Goal: Task Accomplishment & Management: Manage account settings

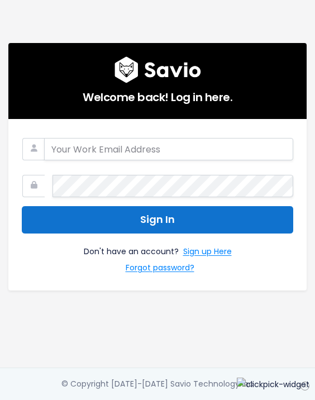
type input "[PERSON_NAME][EMAIL_ADDRESS][DOMAIN_NAME]"
click at [179, 213] on button "Sign In" at bounding box center [157, 219] width 271 height 27
